Goal: Navigation & Orientation: Find specific page/section

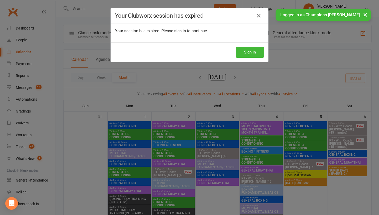
scroll to position [170, 0]
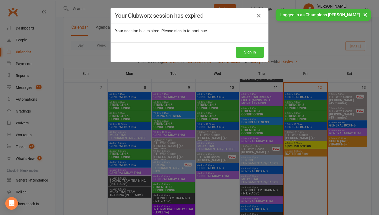
click at [246, 55] on button "Sign In" at bounding box center [250, 52] width 28 height 11
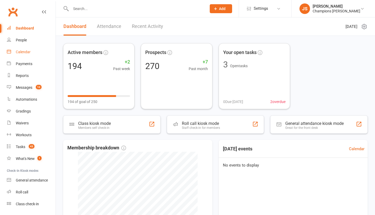
click at [29, 53] on div "Calendar" at bounding box center [23, 52] width 15 height 4
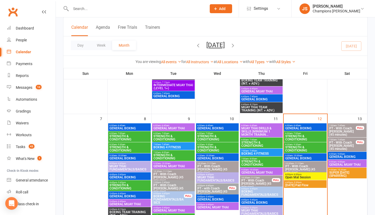
scroll to position [144, 0]
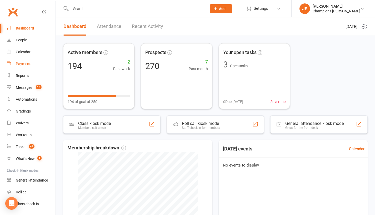
click at [23, 64] on div "Payments" at bounding box center [24, 64] width 17 height 4
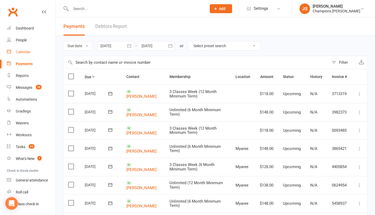
click at [25, 55] on link "Calendar" at bounding box center [31, 52] width 49 height 12
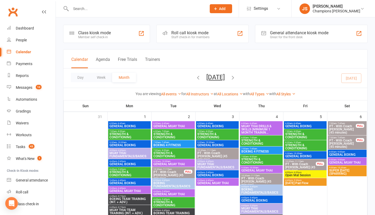
click at [346, 165] on div "8:00am - 9:00am GENERAL MUAY THAI" at bounding box center [347, 162] width 39 height 8
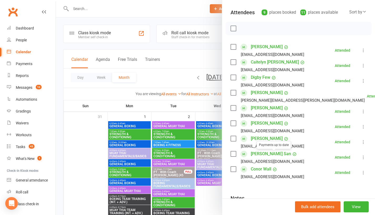
scroll to position [56, 0]
click at [197, 101] on div at bounding box center [216, 107] width 320 height 215
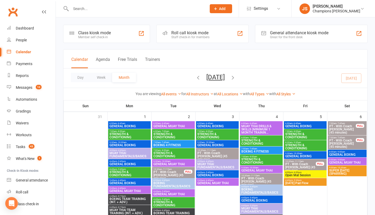
click at [350, 152] on span "8:00am - 9:00am" at bounding box center [347, 152] width 37 height 2
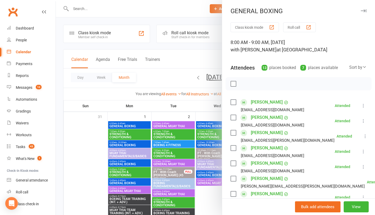
click at [90, 138] on div at bounding box center [216, 107] width 320 height 215
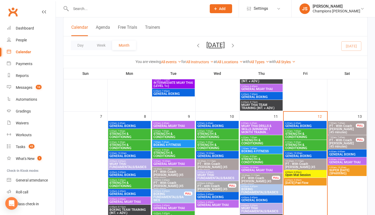
scroll to position [147, 0]
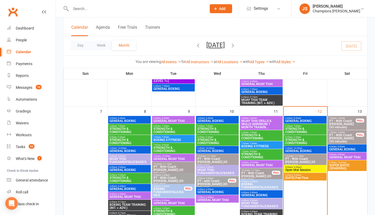
click at [350, 165] on span "SUPER [DATE] (SPARRING)" at bounding box center [347, 167] width 37 height 6
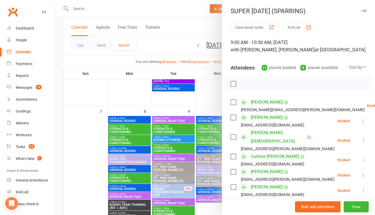
click at [262, 119] on link "[PERSON_NAME]" at bounding box center [267, 117] width 32 height 8
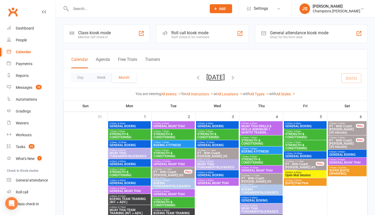
click at [344, 171] on span "SUPER [DATE] (SPARRING)" at bounding box center [347, 172] width 37 height 6
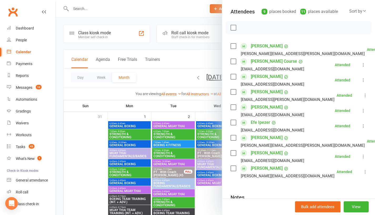
scroll to position [57, 0]
click at [252, 91] on link "Dane Guthridge" at bounding box center [267, 91] width 32 height 8
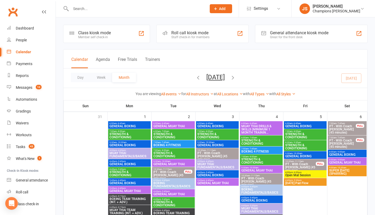
click at [348, 161] on span "GENERAL MUAY THAI" at bounding box center [347, 162] width 37 height 3
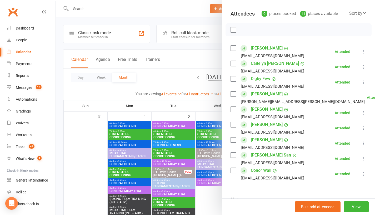
scroll to position [60, 0]
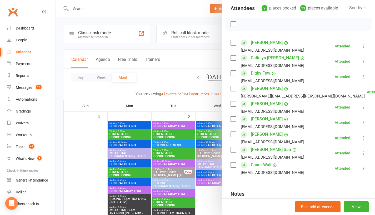
click at [204, 116] on div at bounding box center [216, 107] width 320 height 215
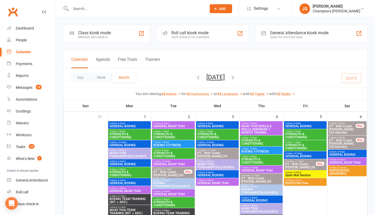
click at [342, 173] on span "SUPER [DATE] (SPARRING)" at bounding box center [347, 172] width 37 height 6
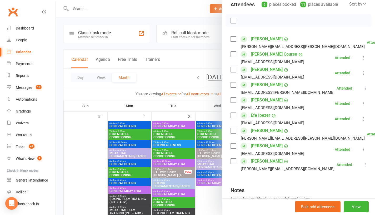
scroll to position [66, 0]
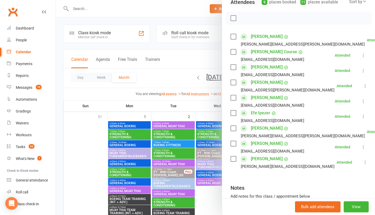
click at [210, 198] on div at bounding box center [216, 107] width 320 height 215
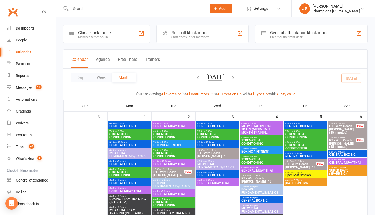
click at [334, 153] on span "8:00am - 9:00am" at bounding box center [347, 152] width 37 height 2
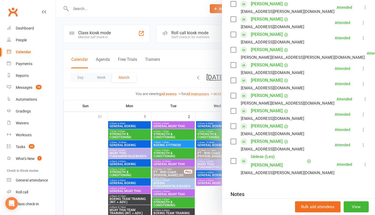
scroll to position [131, 0]
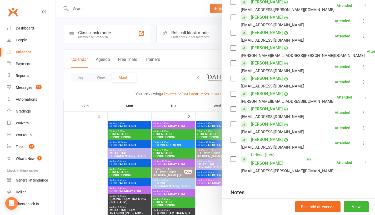
click at [190, 103] on div at bounding box center [216, 107] width 320 height 215
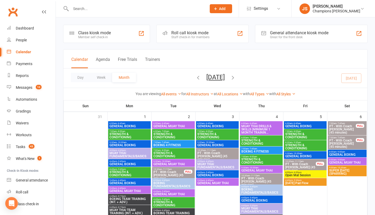
click at [356, 161] on span "GENERAL MUAY THAI" at bounding box center [347, 162] width 37 height 3
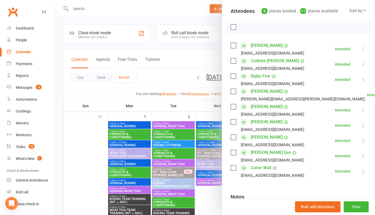
scroll to position [57, 0]
click at [198, 107] on div at bounding box center [216, 107] width 320 height 215
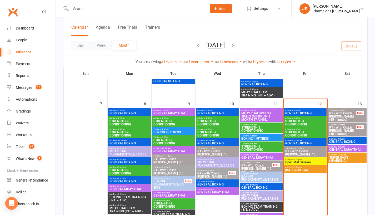
scroll to position [154, 0]
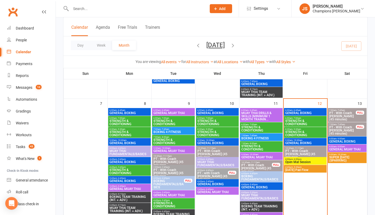
click at [349, 140] on span "GENERAL BOXING" at bounding box center [347, 141] width 37 height 3
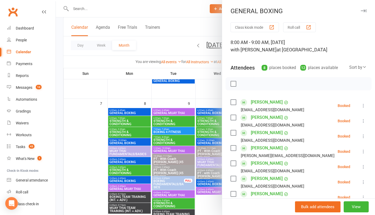
drag, startPoint x: 213, startPoint y: 83, endPoint x: 219, endPoint y: 83, distance: 6.1
click at [213, 83] on div at bounding box center [216, 107] width 320 height 215
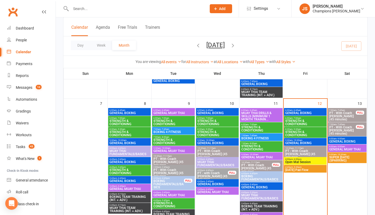
click at [339, 141] on span "GENERAL BOXING" at bounding box center [347, 141] width 37 height 3
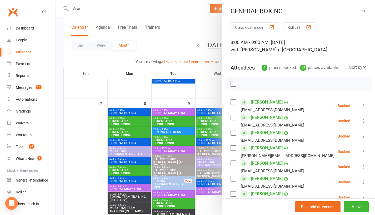
click at [212, 89] on div at bounding box center [216, 107] width 320 height 215
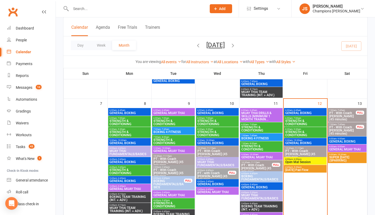
click at [316, 142] on span "GENERAL BOXING" at bounding box center [305, 142] width 41 height 3
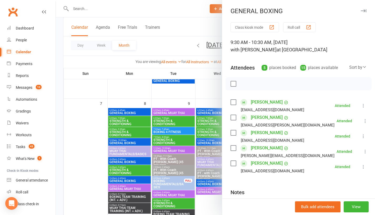
click at [205, 86] on div at bounding box center [216, 107] width 320 height 215
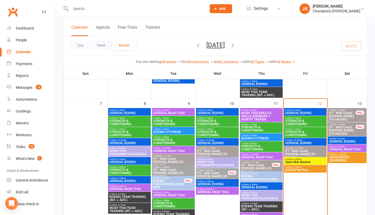
click at [345, 148] on span "GENERAL MUAY THAI" at bounding box center [347, 149] width 37 height 3
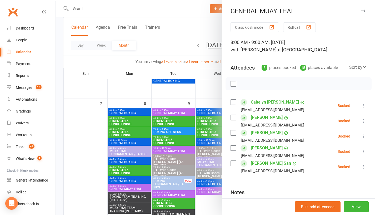
click at [219, 89] on div at bounding box center [216, 107] width 320 height 215
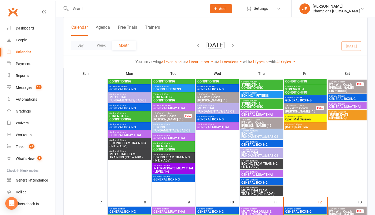
scroll to position [50, 0]
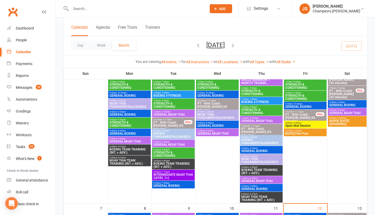
click at [336, 103] on span "8:00am - 9:00am" at bounding box center [347, 102] width 37 height 2
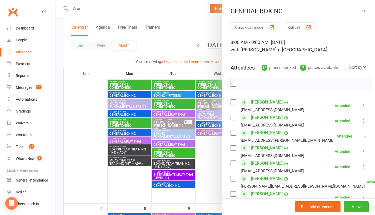
click at [207, 170] on div at bounding box center [216, 107] width 320 height 215
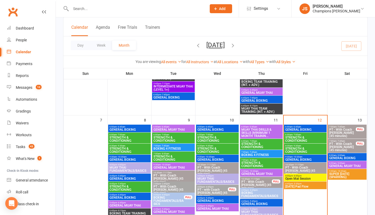
scroll to position [138, 0]
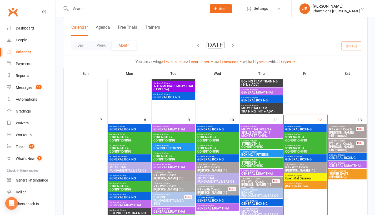
click at [345, 166] on span "GENERAL MUAY THAI" at bounding box center [347, 165] width 37 height 3
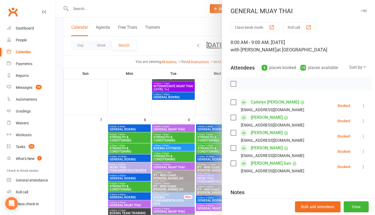
click at [222, 111] on div "Class kiosk mode Roll call 8:00 AM - 9:00 AM, [DATE] with [PERSON_NAME] at Myar…" at bounding box center [298, 135] width 153 height 227
click at [207, 105] on div at bounding box center [216, 107] width 320 height 215
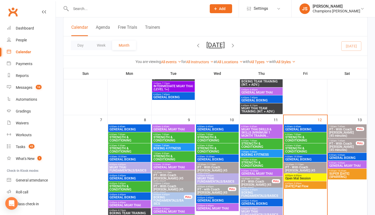
click at [357, 159] on span "GENERAL BOXING" at bounding box center [347, 157] width 37 height 3
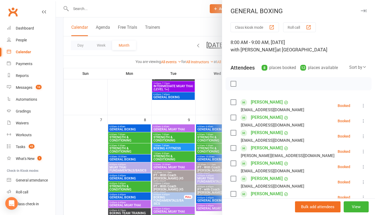
click at [213, 115] on div at bounding box center [216, 107] width 320 height 215
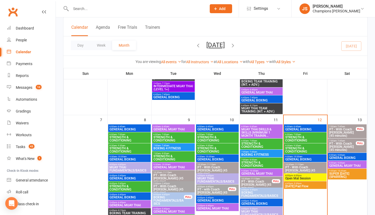
click at [334, 153] on div "8:00am - 9:00am GENERAL BOXING" at bounding box center [347, 157] width 39 height 8
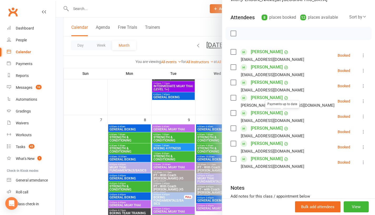
scroll to position [52, 0]
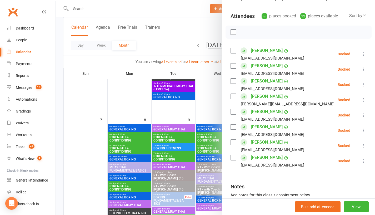
click at [205, 106] on div at bounding box center [216, 107] width 320 height 215
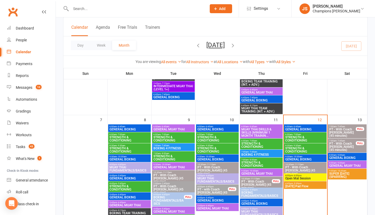
click at [340, 164] on span "GENERAL MUAY THAI" at bounding box center [347, 165] width 37 height 3
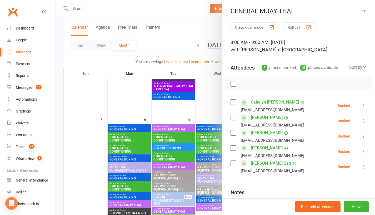
click at [217, 112] on div at bounding box center [216, 107] width 320 height 215
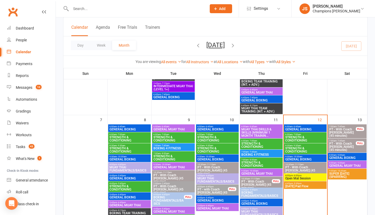
click at [338, 173] on span "SUPER [DATE] (SPARRING)" at bounding box center [347, 175] width 37 height 6
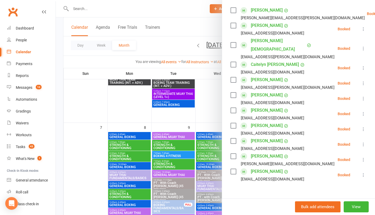
scroll to position [92, 0]
